Goal: Navigation & Orientation: Find specific page/section

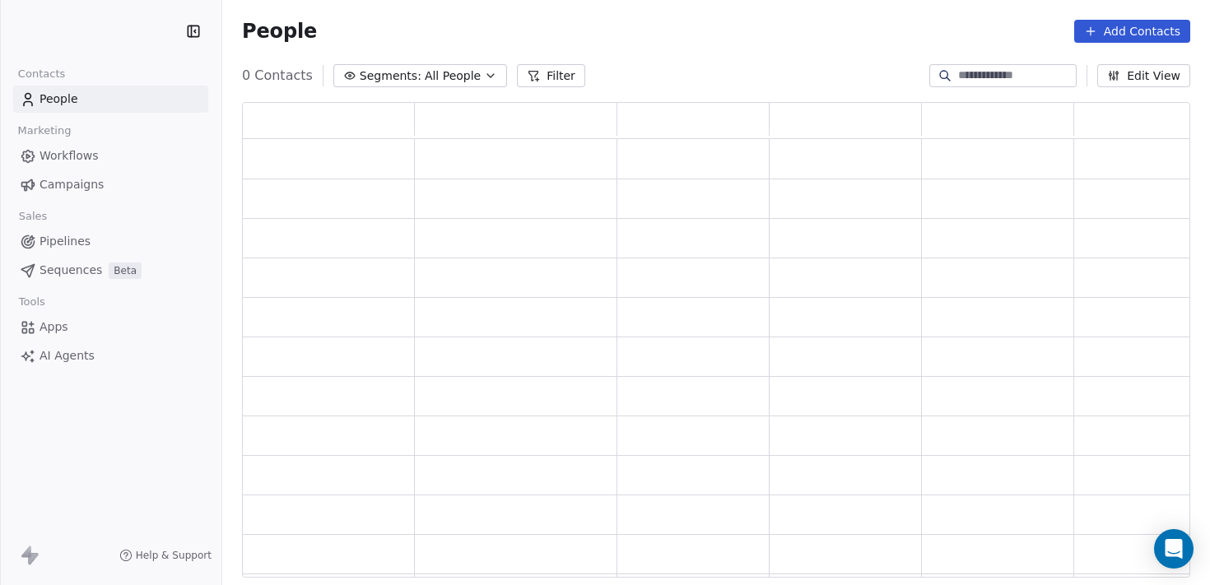
scroll to position [463, 936]
click at [89, 38] on html "Contacts People Marketing Workflows Campaigns Sales Pipelines Sequences Beta To…" at bounding box center [605, 292] width 1210 height 585
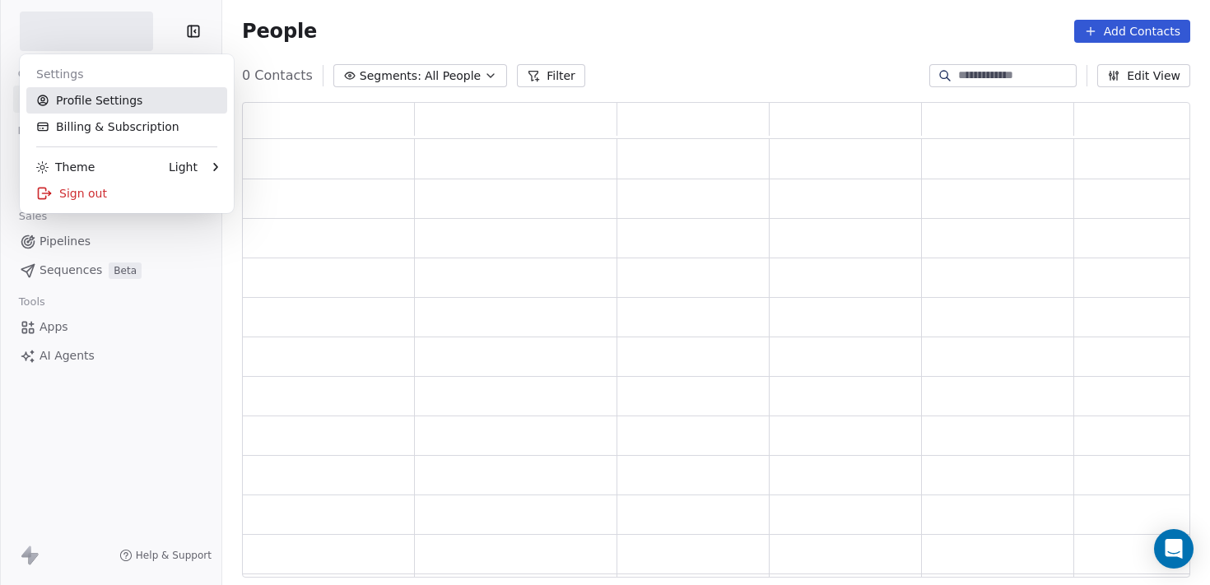
click at [98, 102] on link "Profile Settings" at bounding box center [126, 100] width 201 height 26
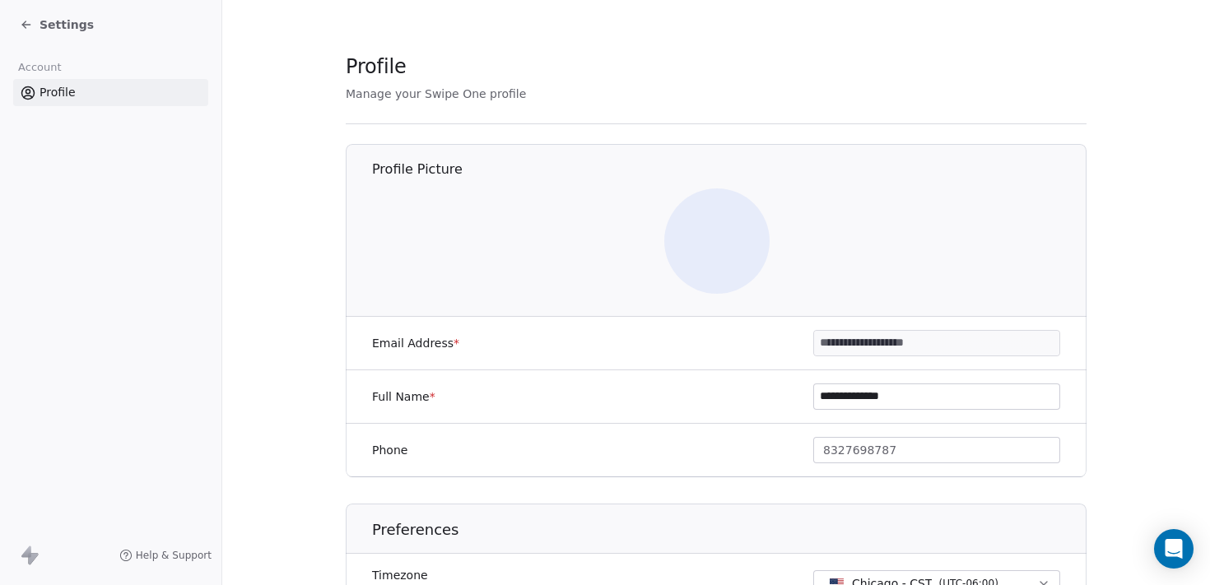
click at [24, 20] on icon at bounding box center [26, 24] width 13 height 13
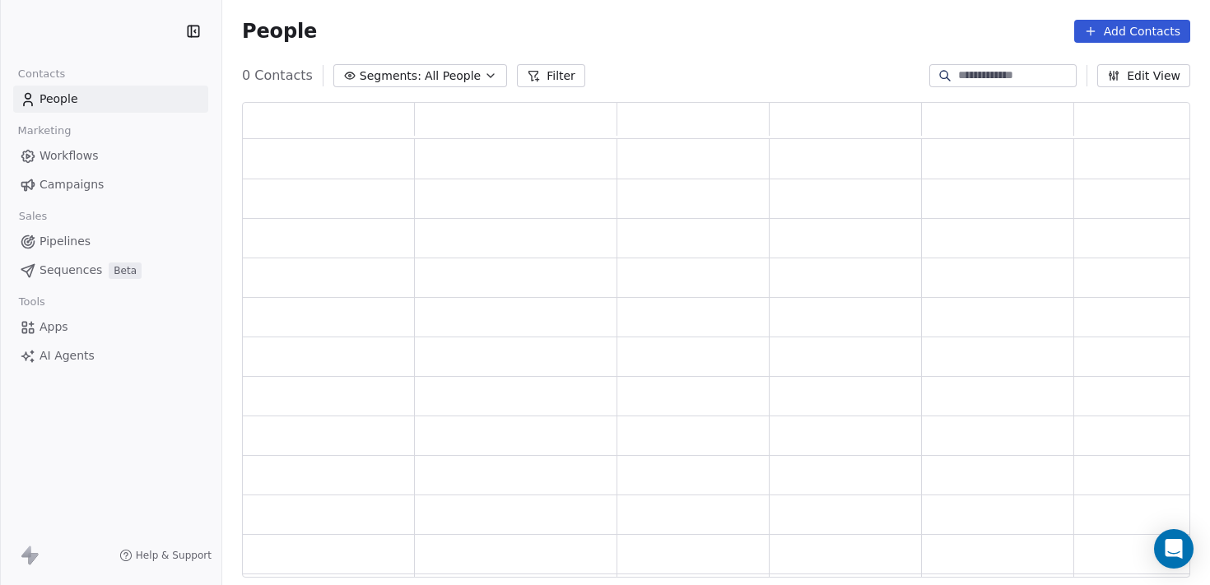
scroll to position [463, 936]
click at [150, 97] on link "People" at bounding box center [110, 99] width 195 height 27
click at [46, 158] on span "Workflows" at bounding box center [69, 155] width 59 height 17
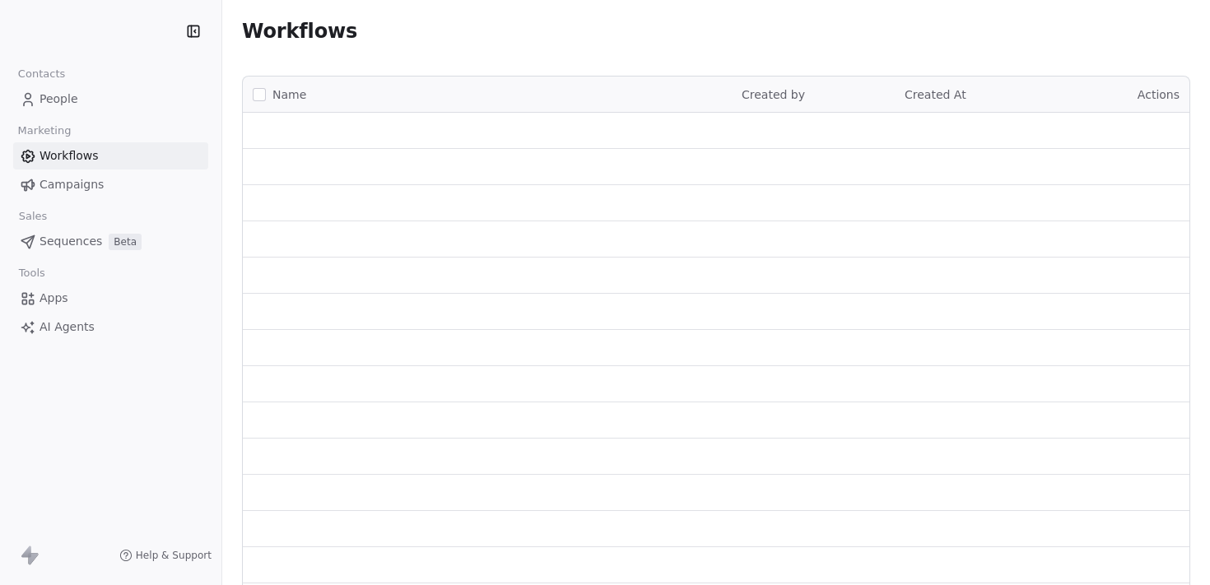
click at [43, 100] on span "People" at bounding box center [59, 99] width 39 height 17
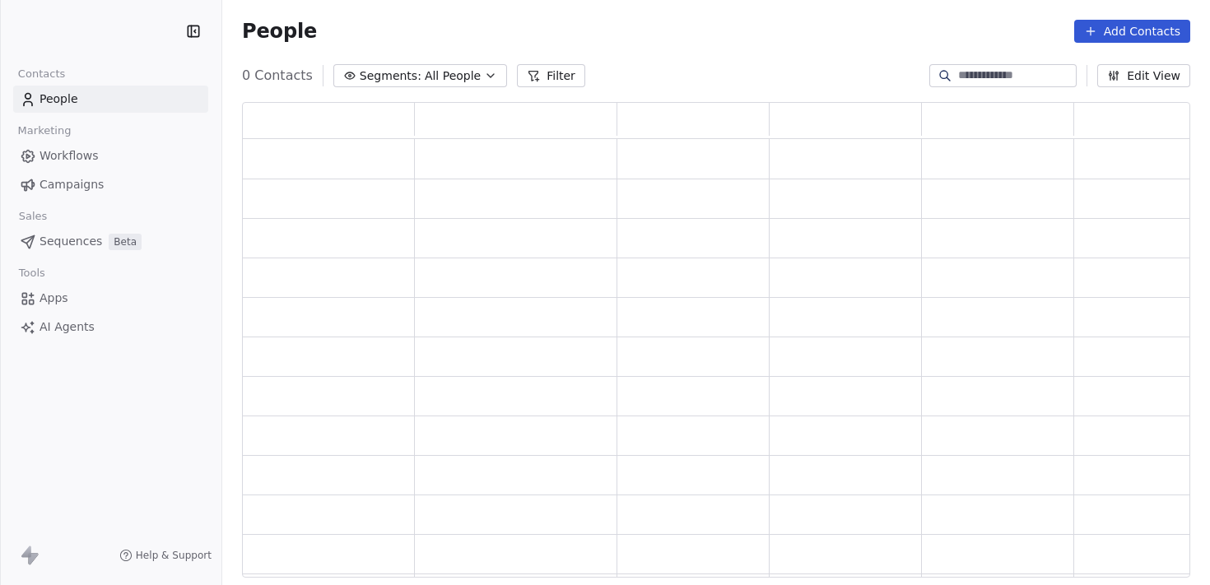
scroll to position [463, 936]
click at [21, 165] on link "Workflows" at bounding box center [110, 155] width 195 height 27
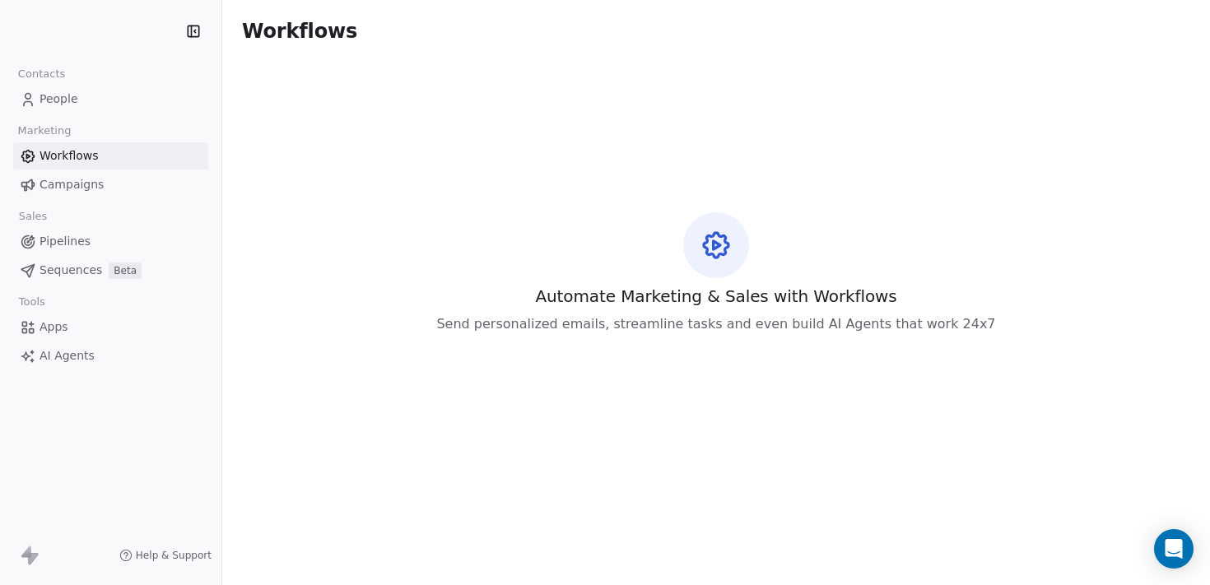
click at [55, 189] on span "Campaigns" at bounding box center [72, 184] width 64 height 17
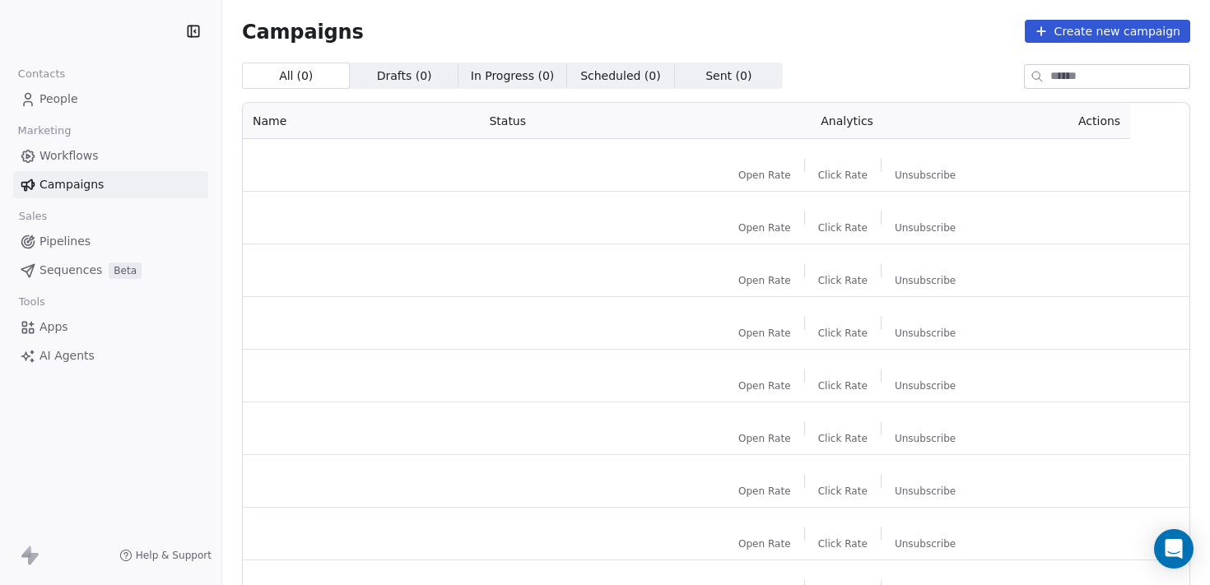
click at [31, 99] on icon at bounding box center [28, 99] width 16 height 16
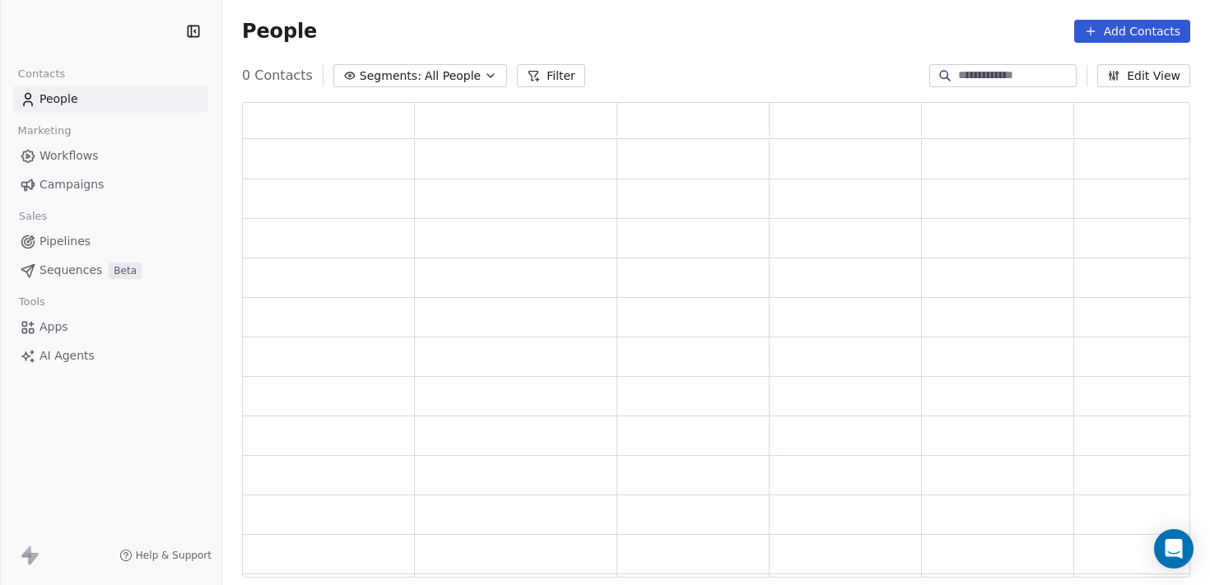
scroll to position [463, 936]
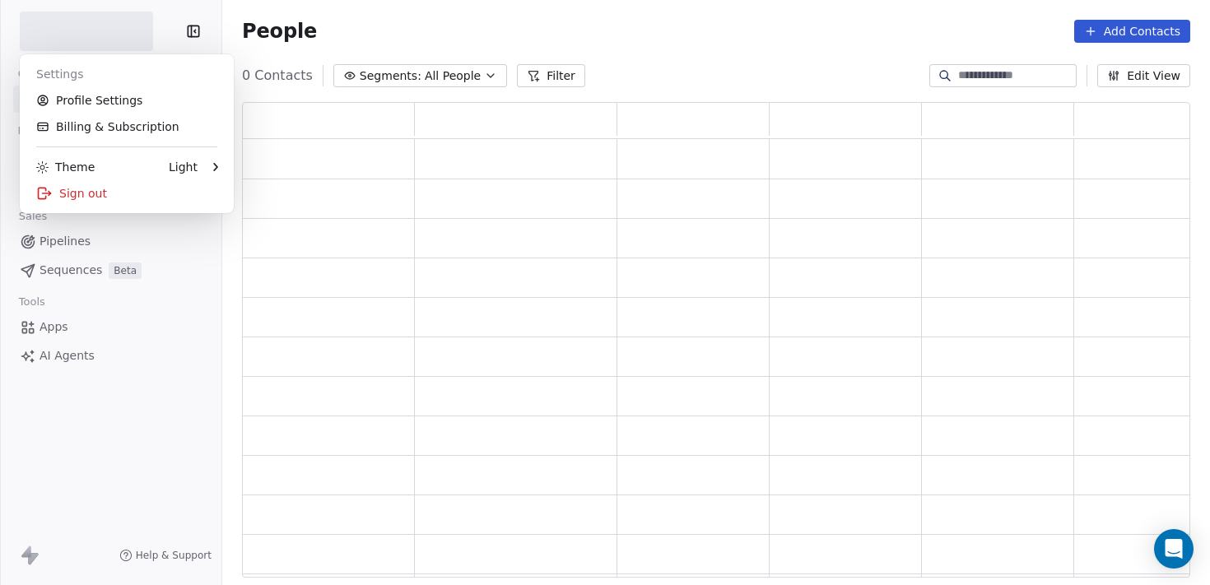
click at [111, 32] on html "Contacts People Marketing Workflows Campaigns Sales Pipelines Sequences Beta To…" at bounding box center [605, 292] width 1210 height 585
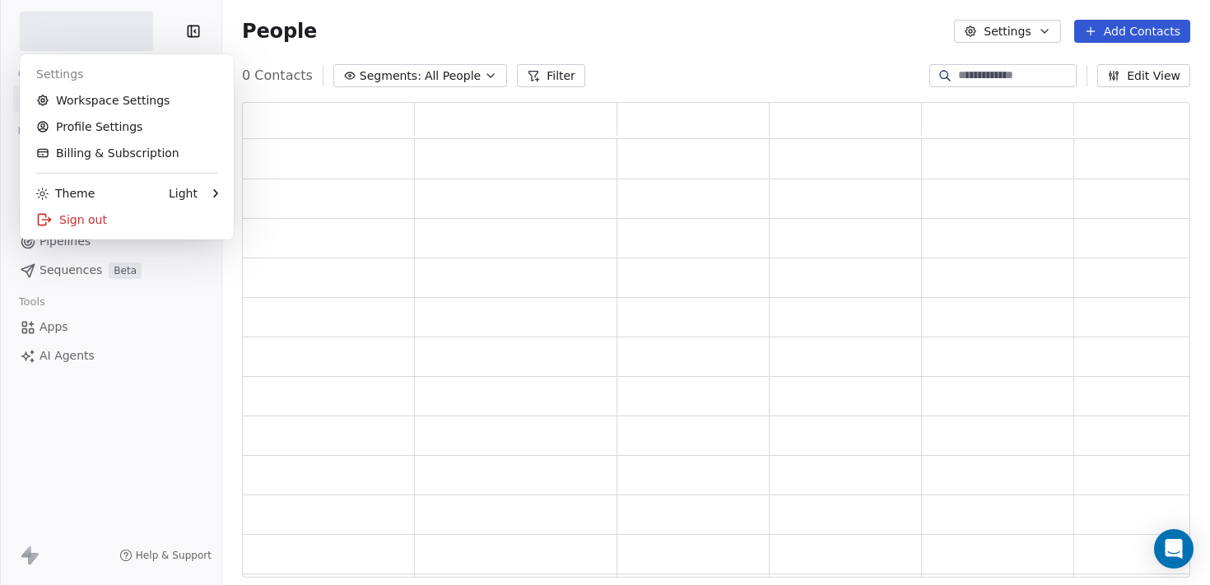
click at [192, 30] on html "Contacts People Marketing Workflows Campaigns Sales Pipelines Sequences Beta To…" at bounding box center [605, 292] width 1210 height 585
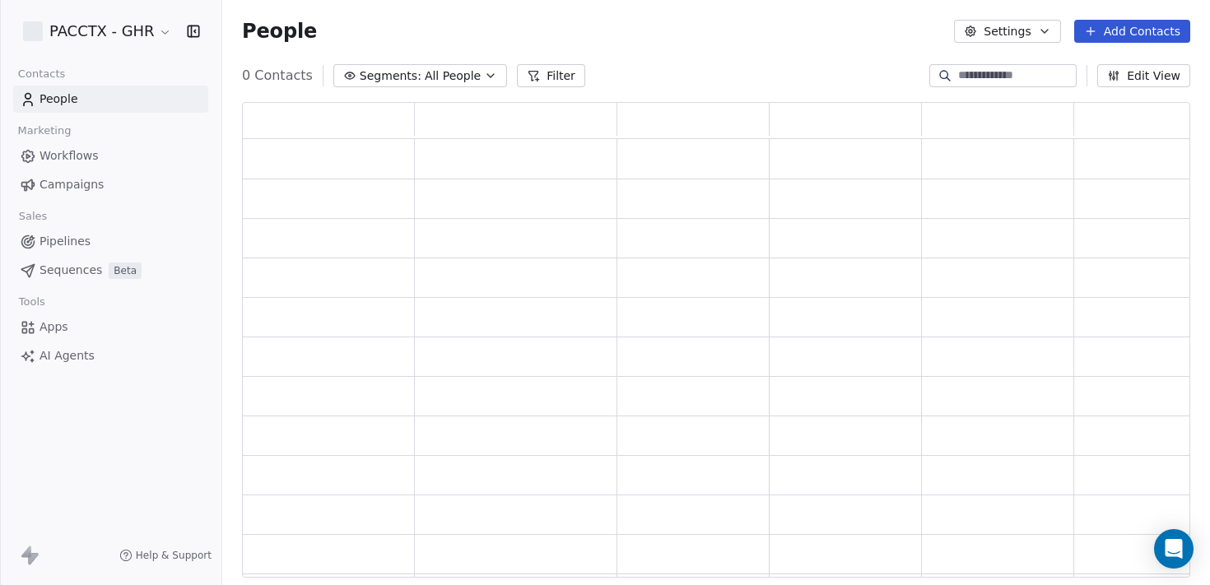
scroll to position [463, 936]
click at [110, 34] on html "PACCTX - GHR Contacts People Marketing Workflows Campaigns Sales Pipelines Sequ…" at bounding box center [605, 292] width 1210 height 585
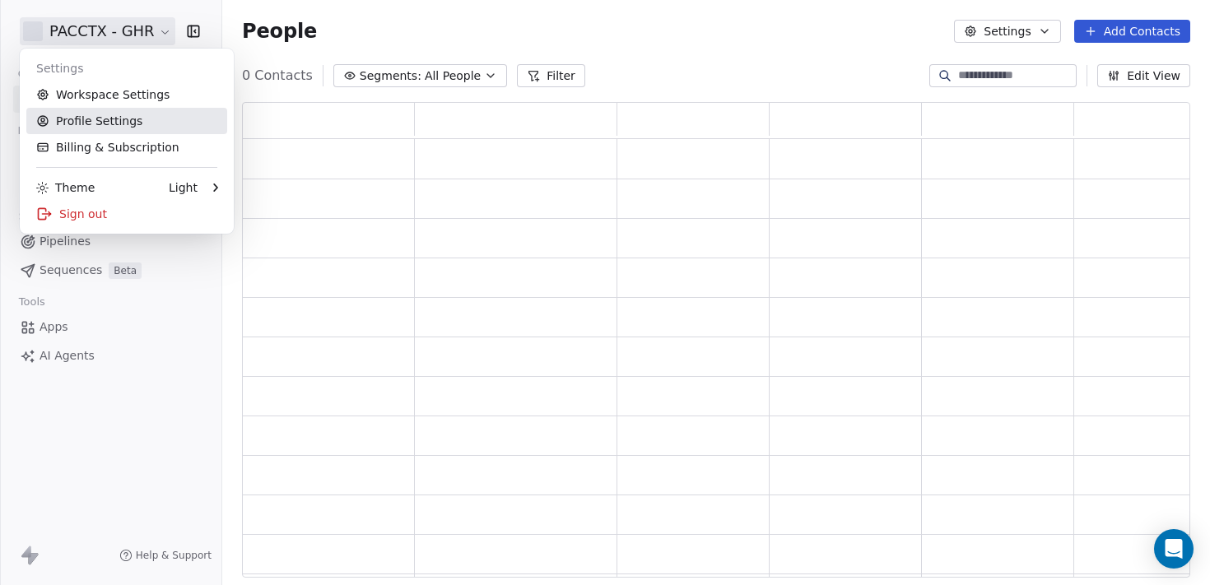
click at [95, 113] on link "Profile Settings" at bounding box center [126, 121] width 201 height 26
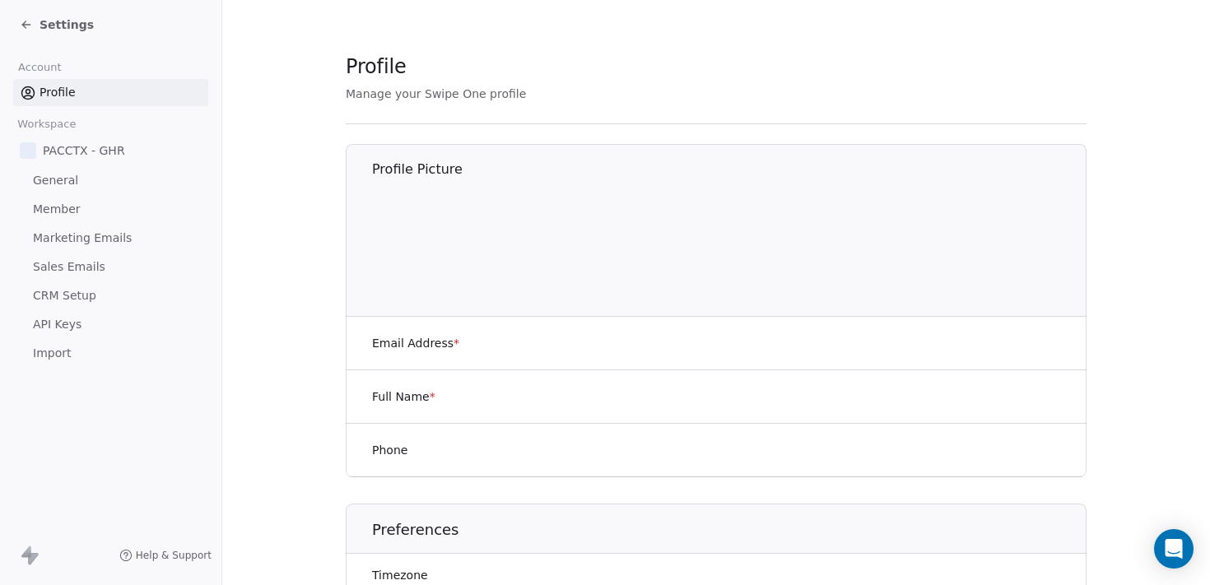
click at [55, 209] on span "Member" at bounding box center [57, 209] width 48 height 17
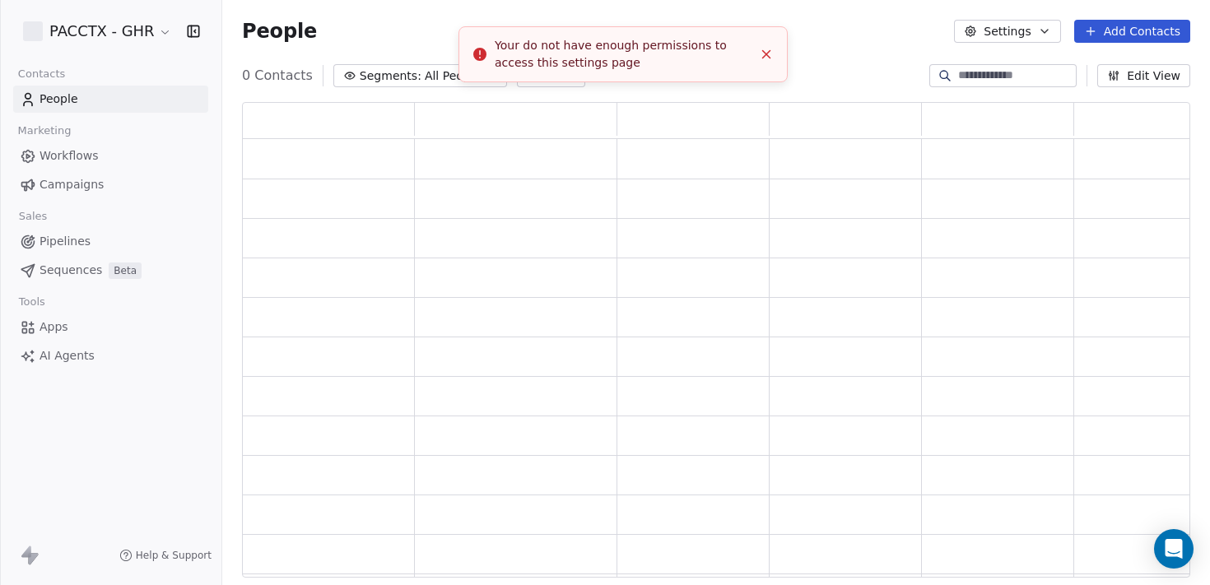
scroll to position [463, 936]
click at [148, 30] on html "PACCTX - GHR Contacts People Marketing Workflows Campaigns Sales Pipelines Sequ…" at bounding box center [605, 292] width 1210 height 585
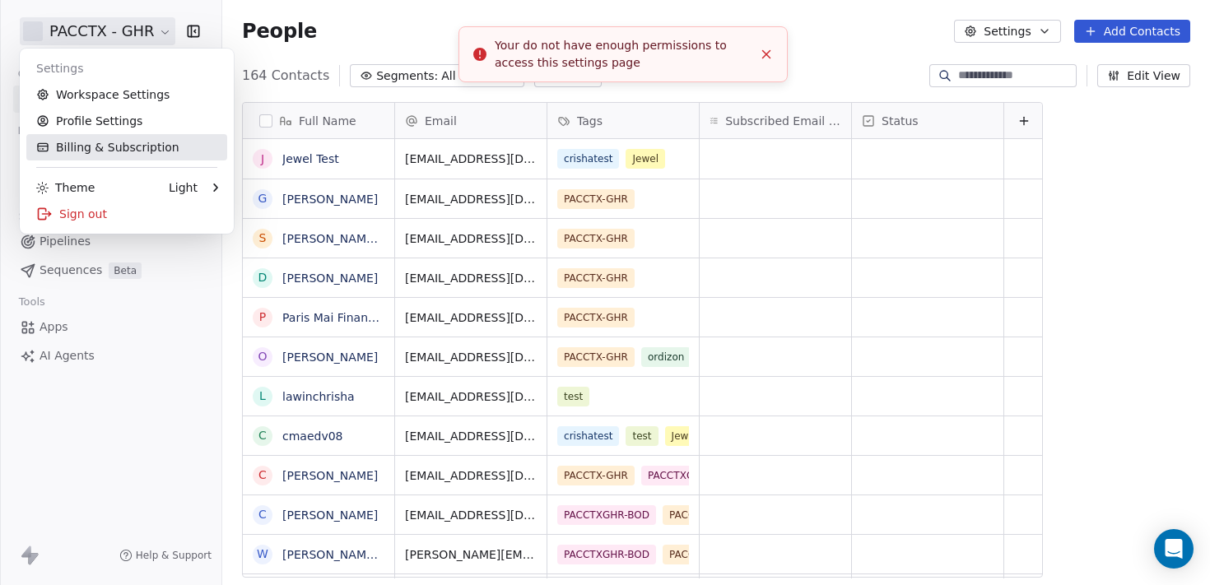
scroll to position [503, 975]
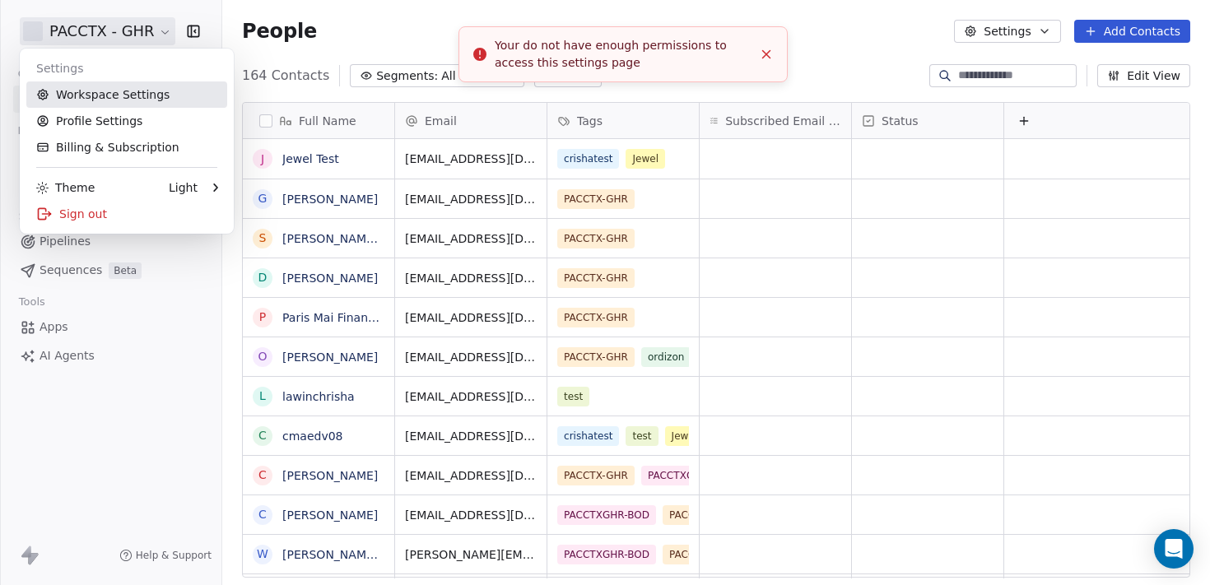
click at [88, 97] on link "Workspace Settings" at bounding box center [126, 94] width 201 height 26
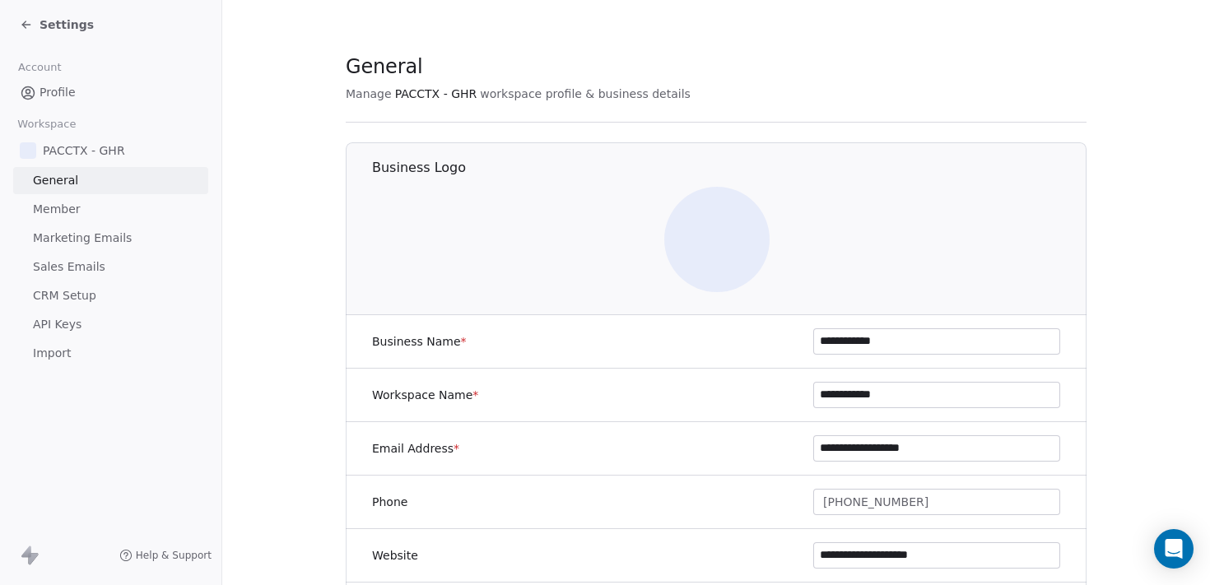
click at [64, 207] on span "Member" at bounding box center [57, 209] width 48 height 17
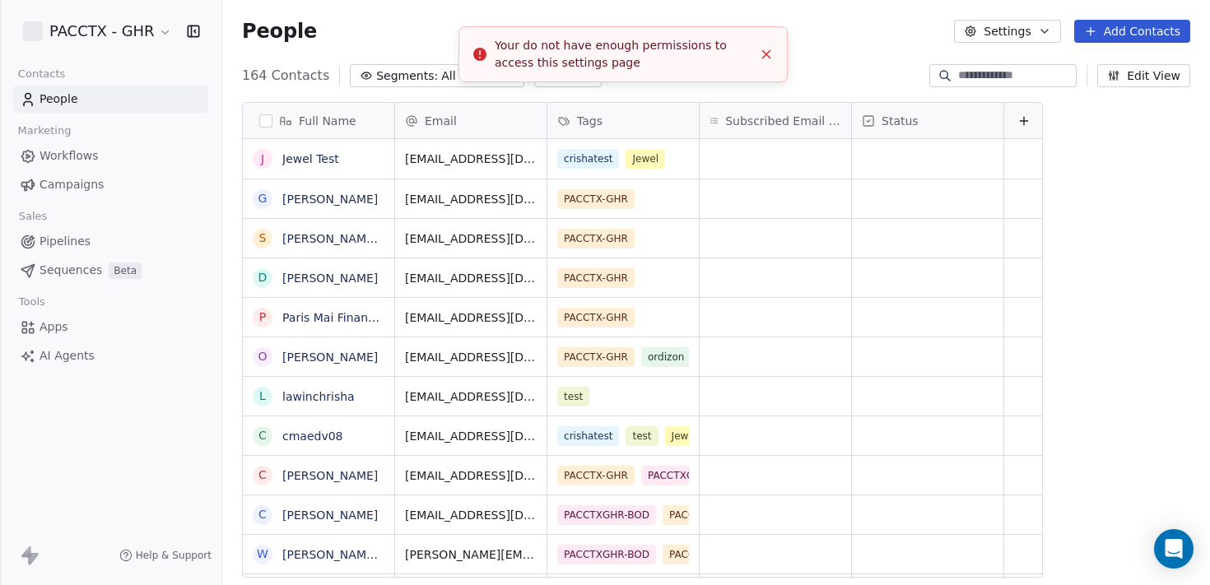
scroll to position [503, 975]
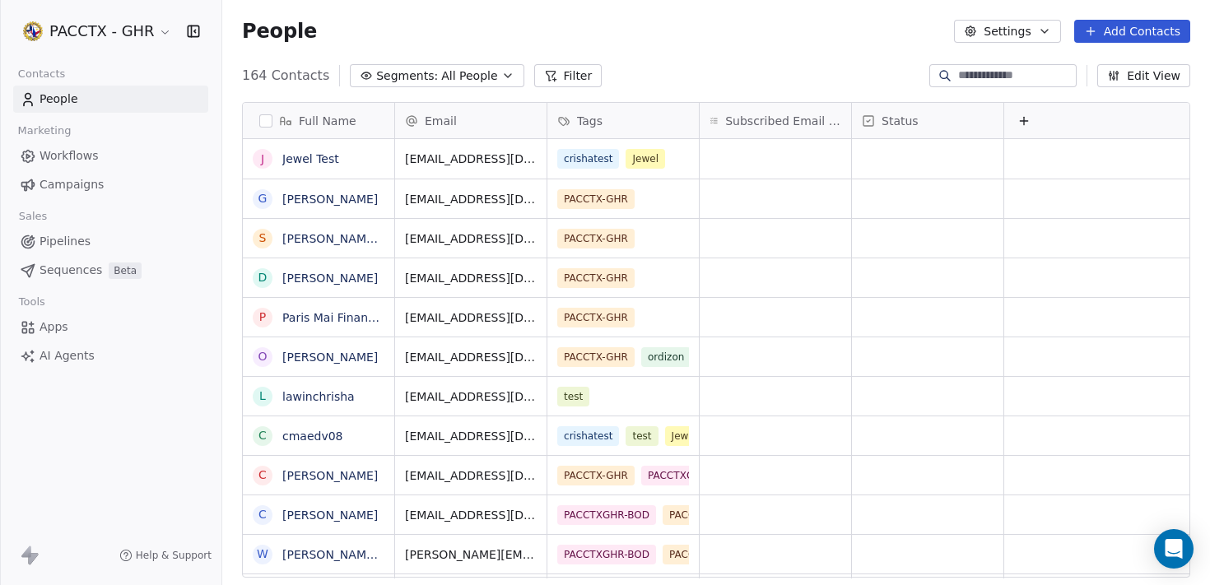
click at [73, 105] on span "People" at bounding box center [59, 99] width 39 height 17
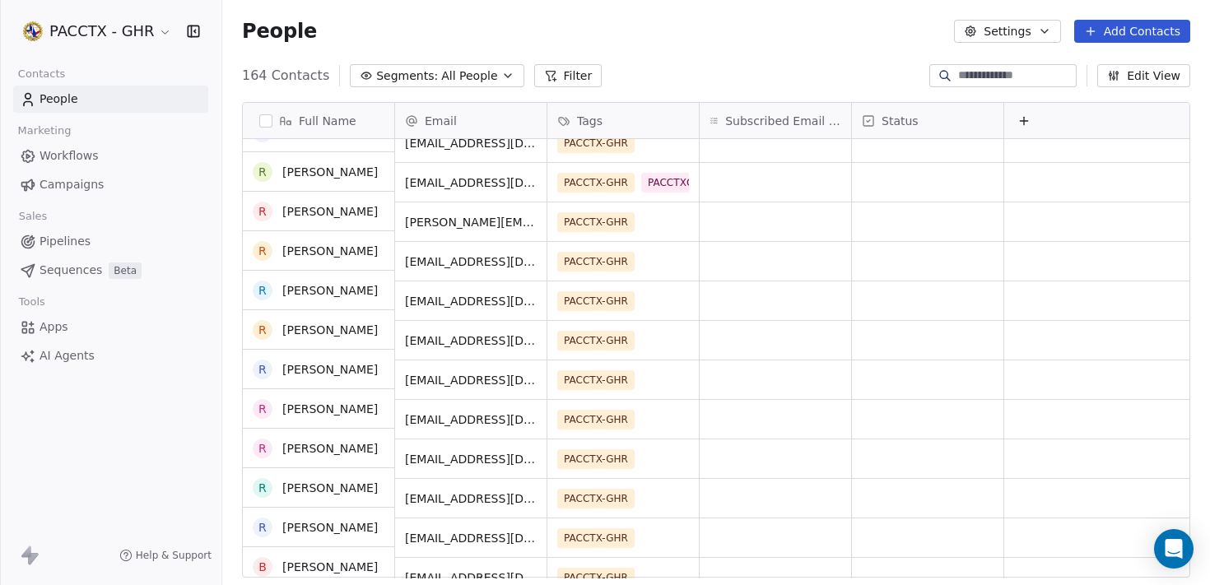
scroll to position [2518, 0]
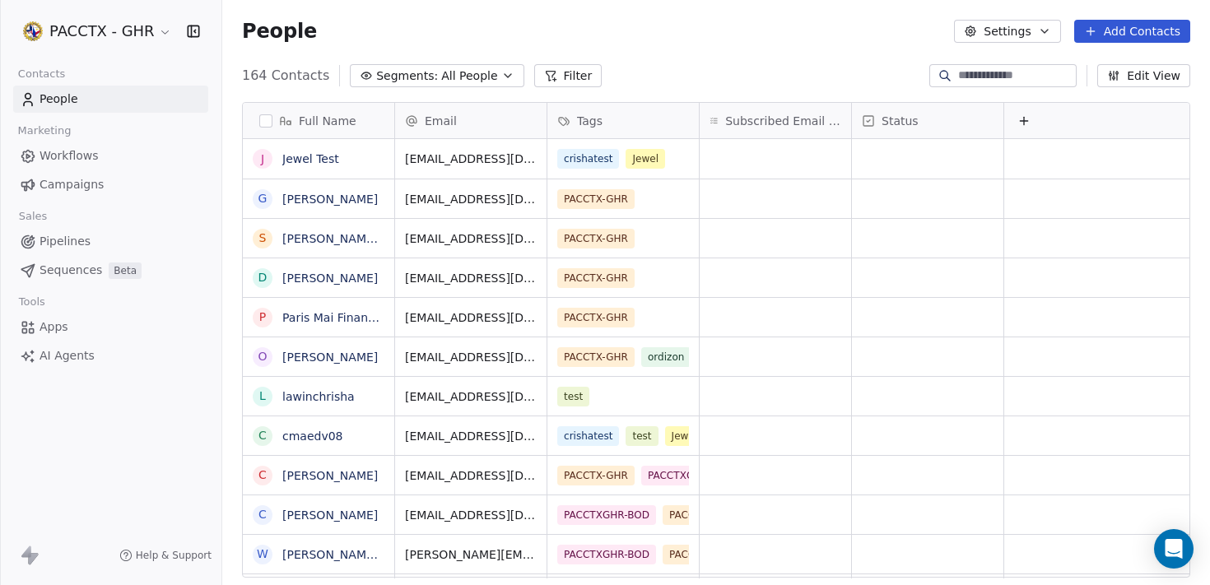
click at [72, 155] on span "Workflows" at bounding box center [69, 155] width 59 height 17
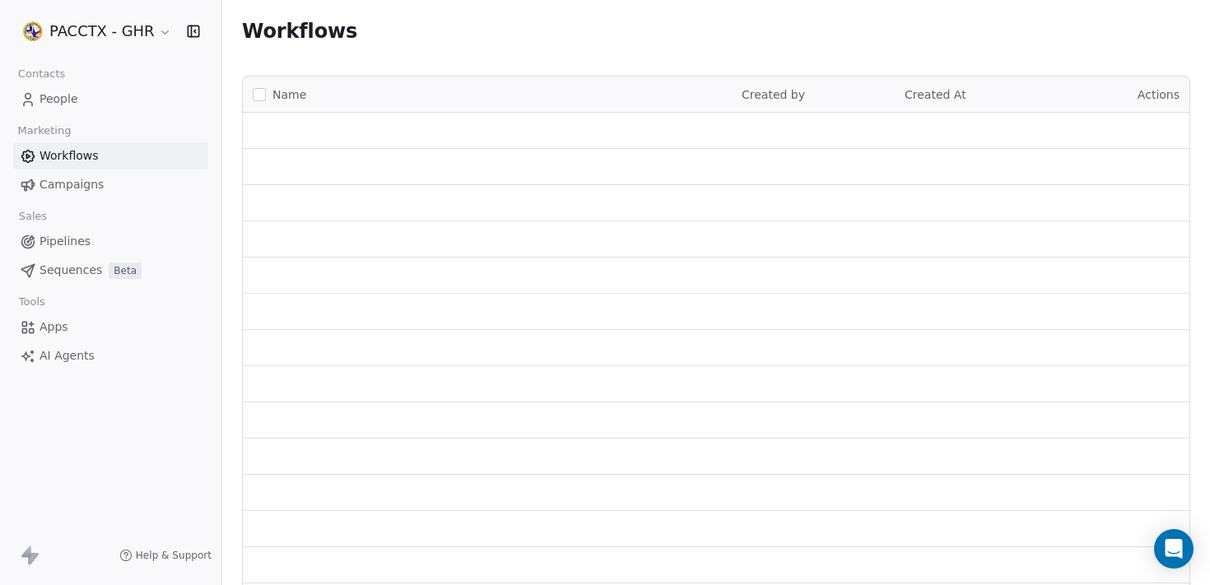
click at [75, 200] on div "Contacts People Marketing Workflows Campaigns Sales Pipelines Sequences Beta To…" at bounding box center [110, 216] width 221 height 307
click at [75, 187] on span "Campaigns" at bounding box center [72, 184] width 64 height 17
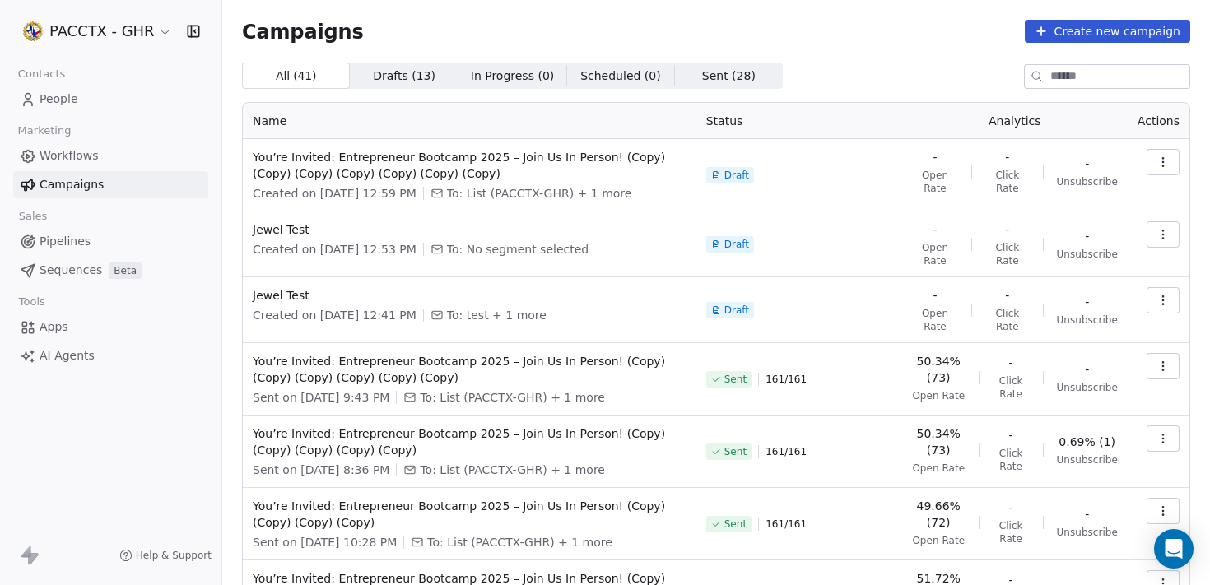
click at [83, 92] on link "People" at bounding box center [110, 99] width 195 height 27
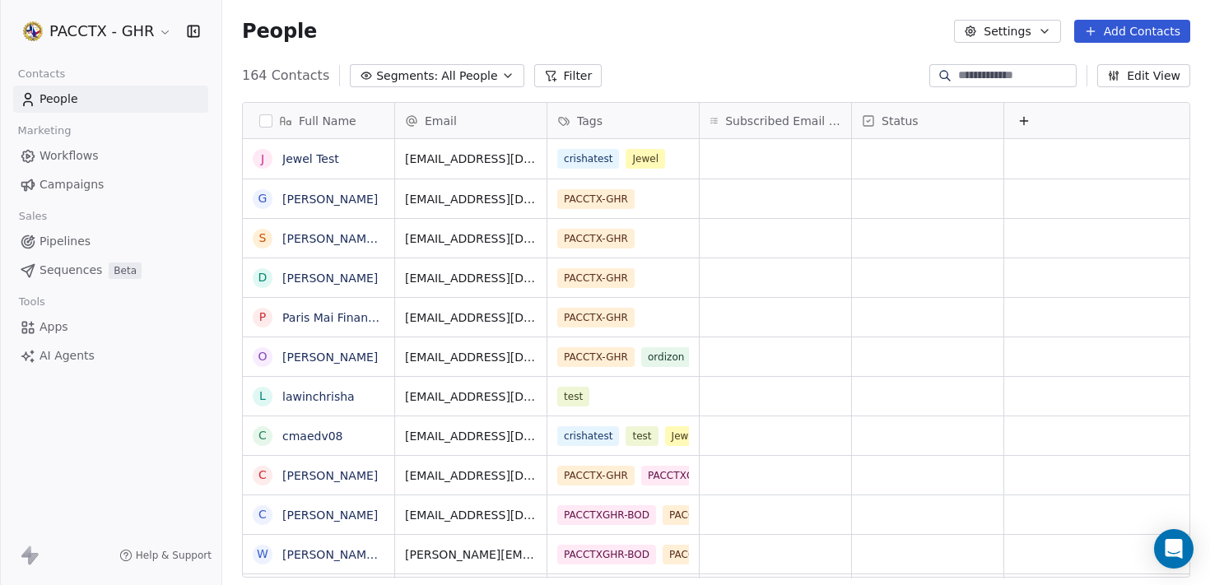
click at [1151, 75] on button "Edit View" at bounding box center [1143, 75] width 93 height 23
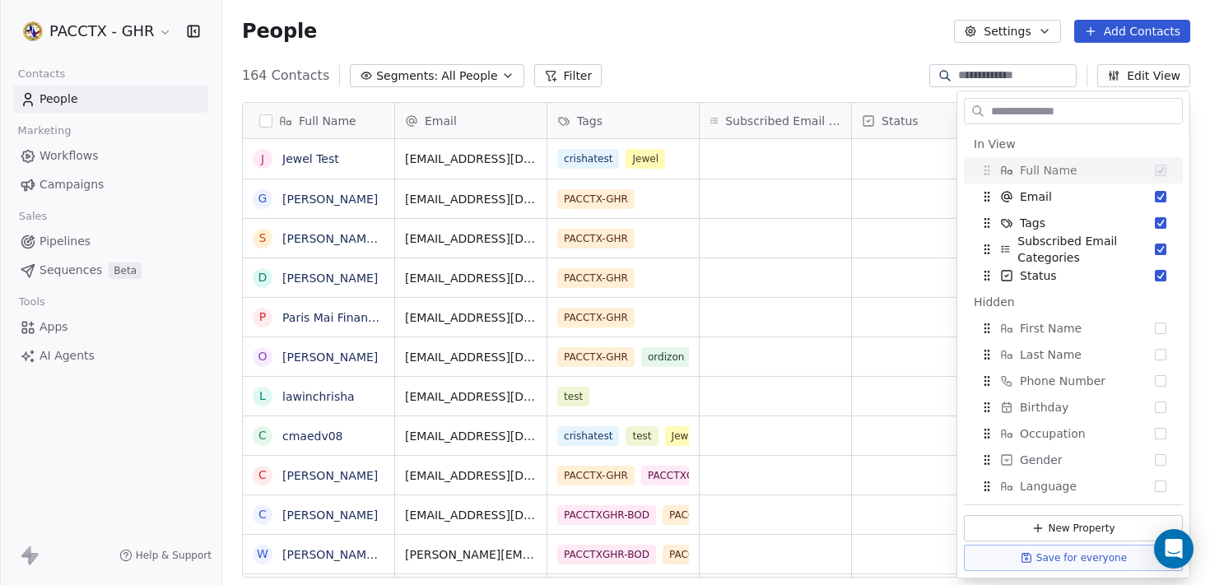
click at [999, 40] on button "Settings" at bounding box center [1007, 31] width 106 height 23
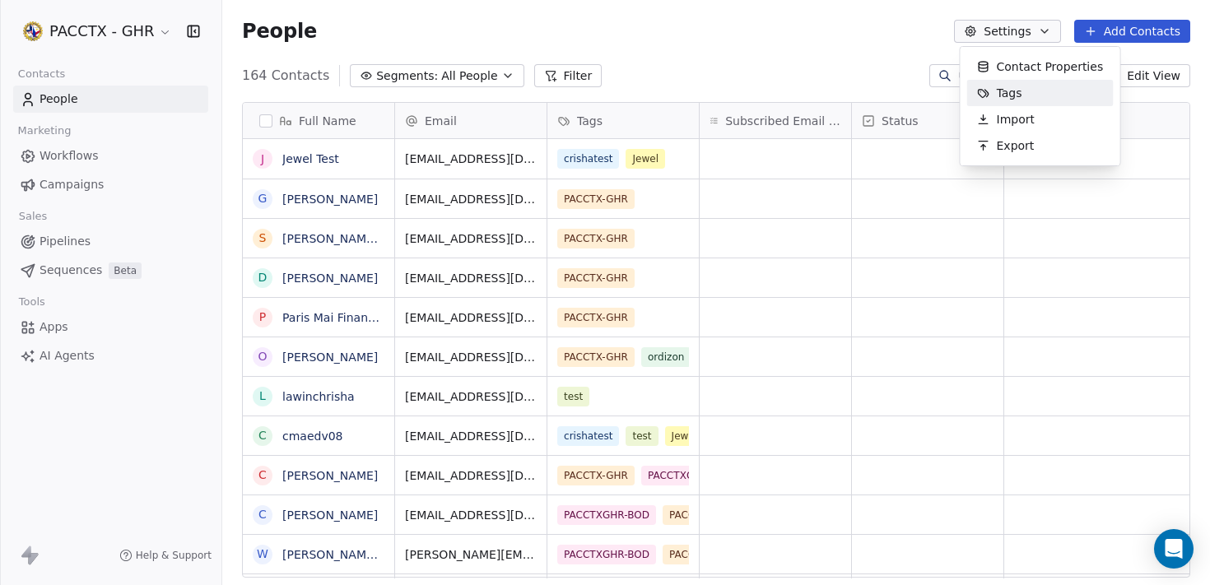
click at [1012, 94] on span "Tags" at bounding box center [1010, 93] width 26 height 17
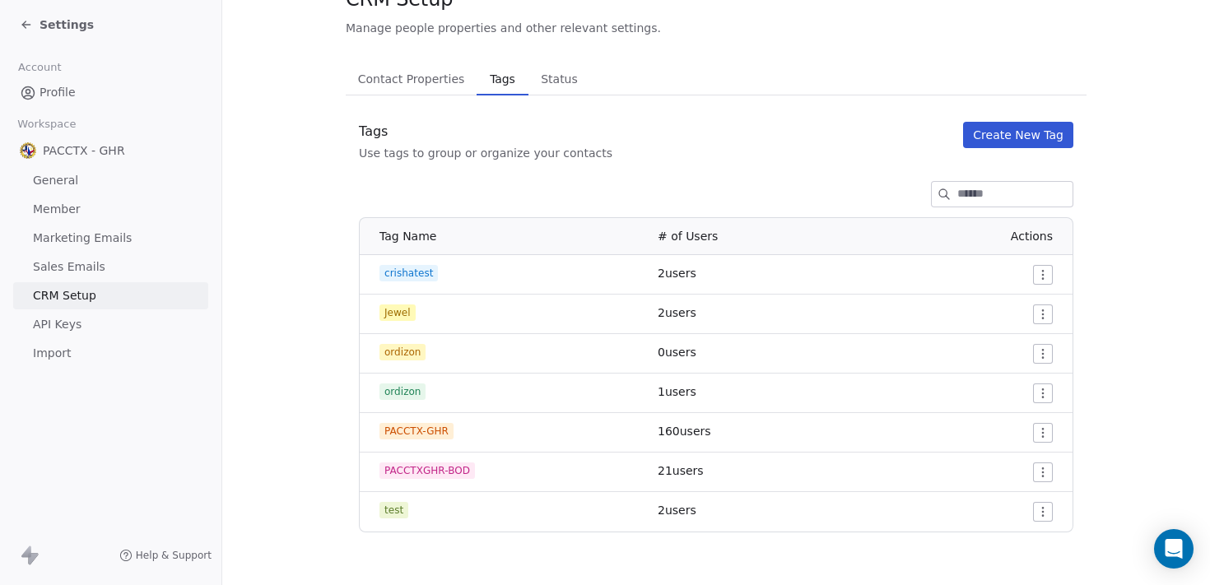
click at [25, 22] on icon at bounding box center [23, 22] width 3 height 3
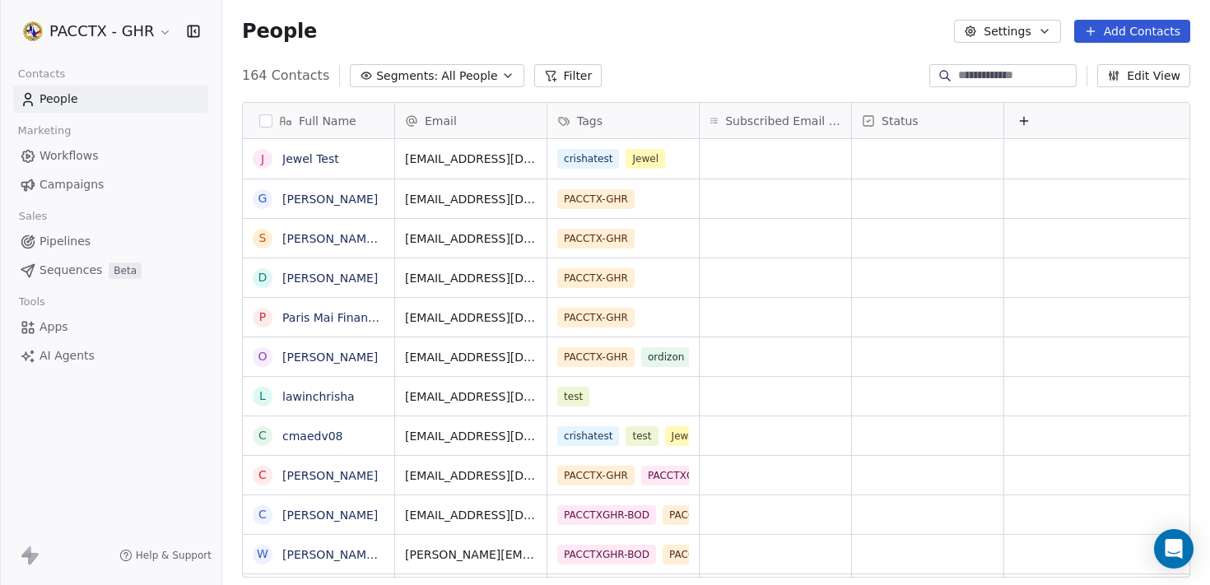
click at [1018, 33] on button "Settings" at bounding box center [1007, 31] width 106 height 23
click at [848, 63] on html "PACCTX - GHR Contacts People Marketing Workflows Campaigns Sales Pipelines Sequ…" at bounding box center [605, 292] width 1210 height 585
click at [97, 148] on link "Workflows" at bounding box center [110, 155] width 195 height 27
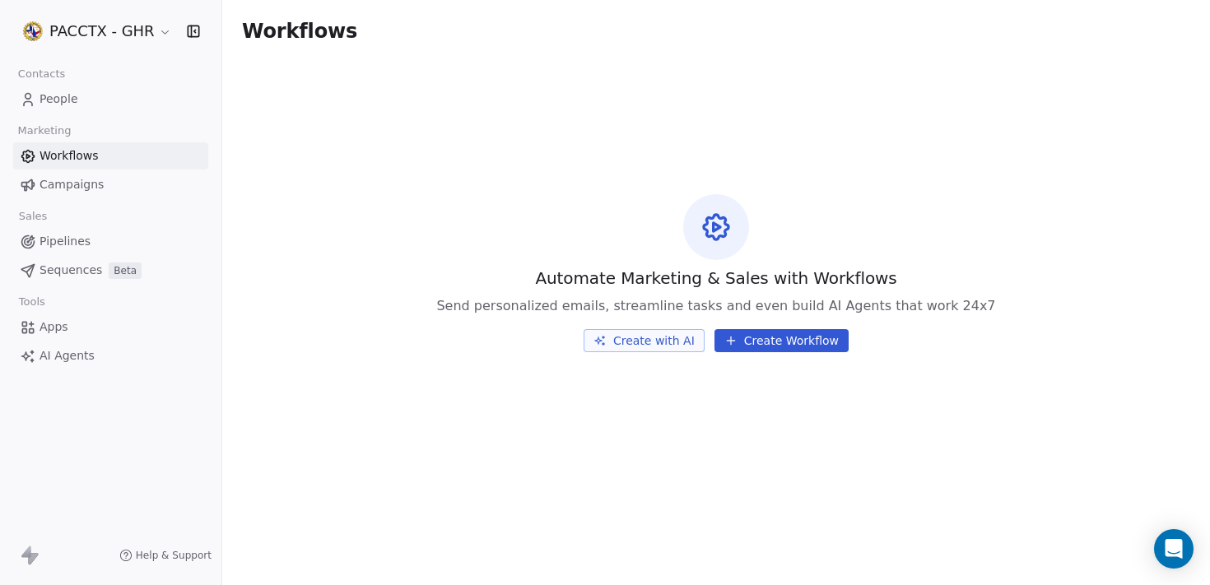
click at [89, 104] on link "People" at bounding box center [110, 99] width 195 height 27
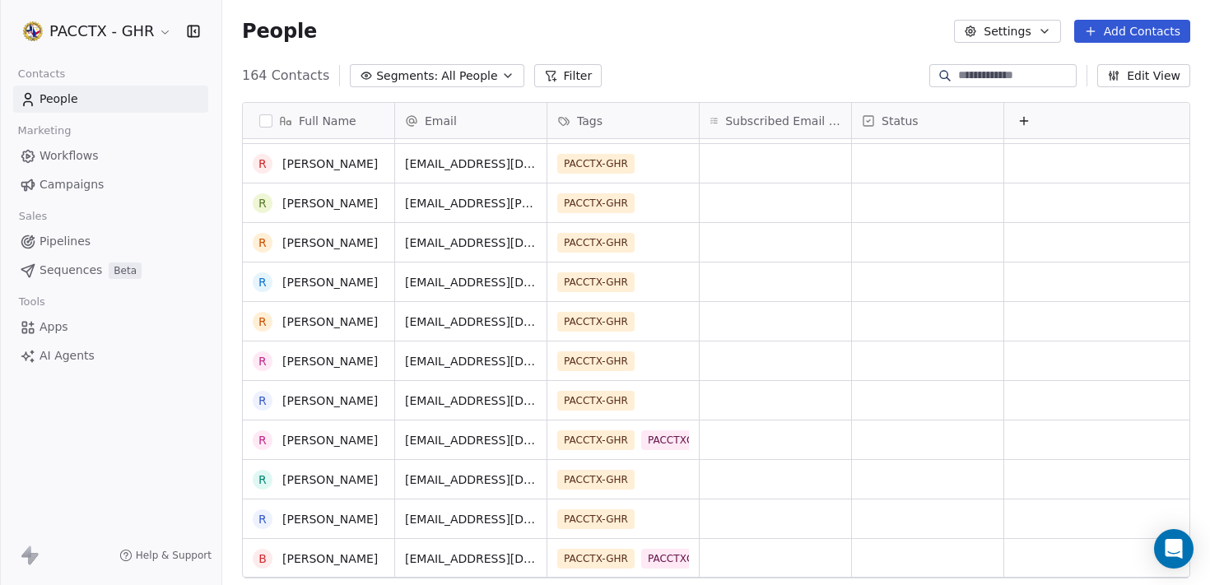
scroll to position [404, 0]
